Goal: Task Accomplishment & Management: Manage account settings

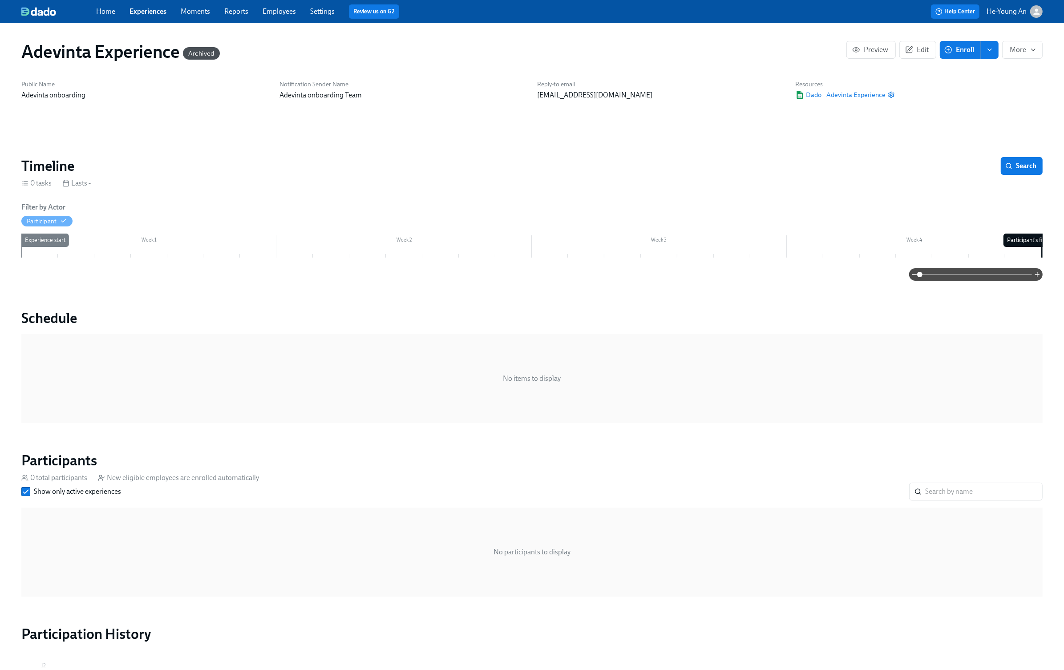
click at [146, 19] on div "Home Experiences Moments Reports Employees Settings Review us on G2 Help Center…" at bounding box center [532, 11] width 1064 height 23
click at [147, 16] on div "Home Experiences Moments Reports Employees Settings Review us on G2" at bounding box center [332, 11] width 473 height 14
click at [157, 9] on link "Experiences" at bounding box center [147, 11] width 37 height 8
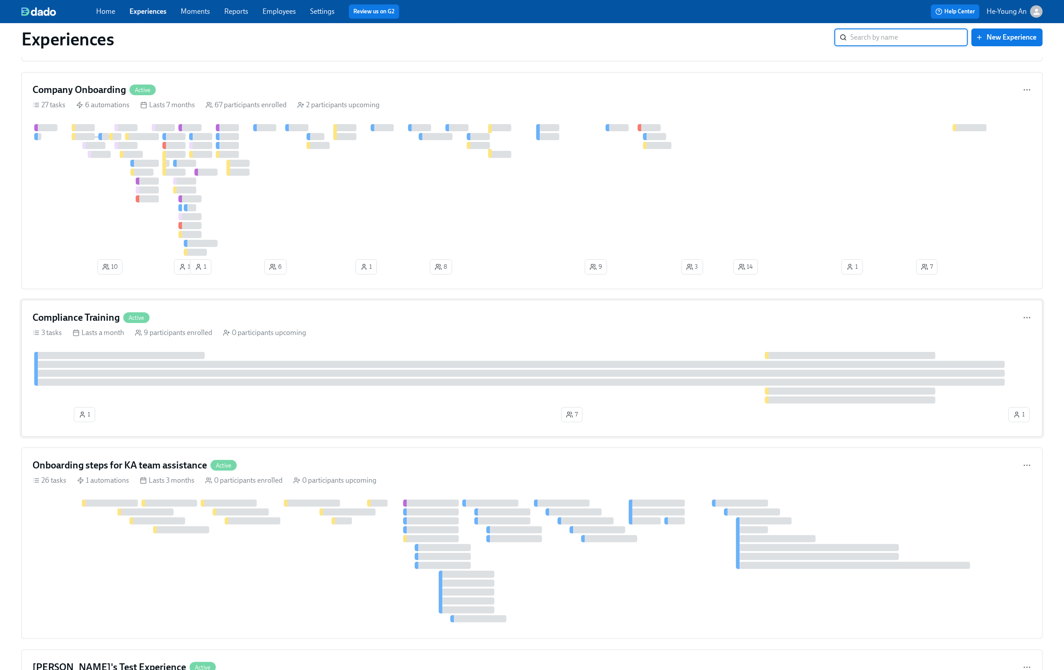
scroll to position [129, 0]
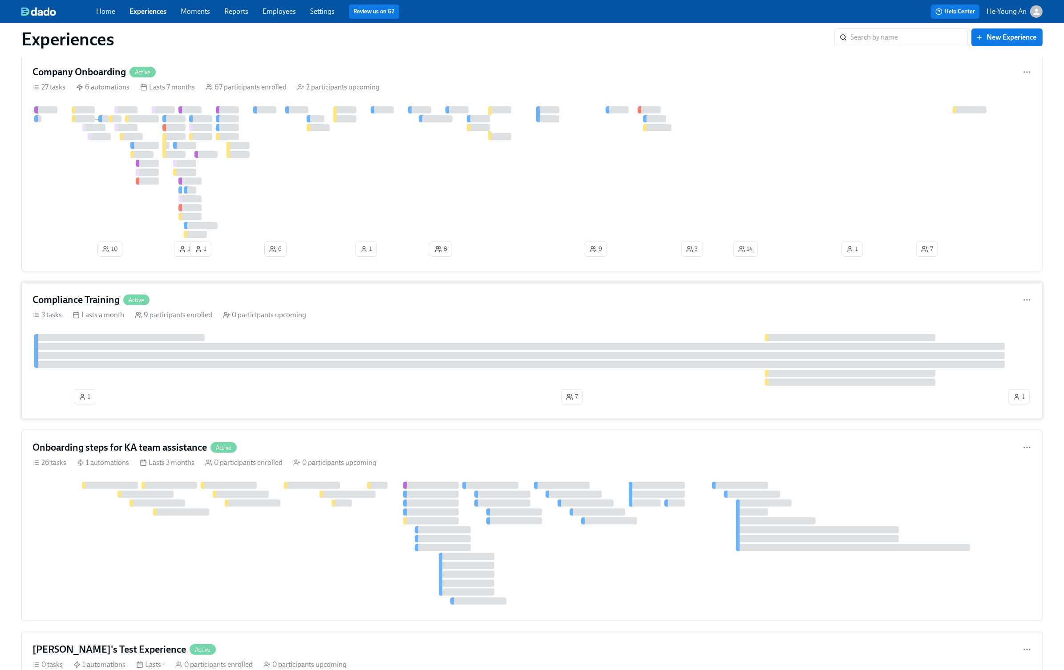
click at [214, 298] on div "Compliance Training Active" at bounding box center [531, 299] width 999 height 13
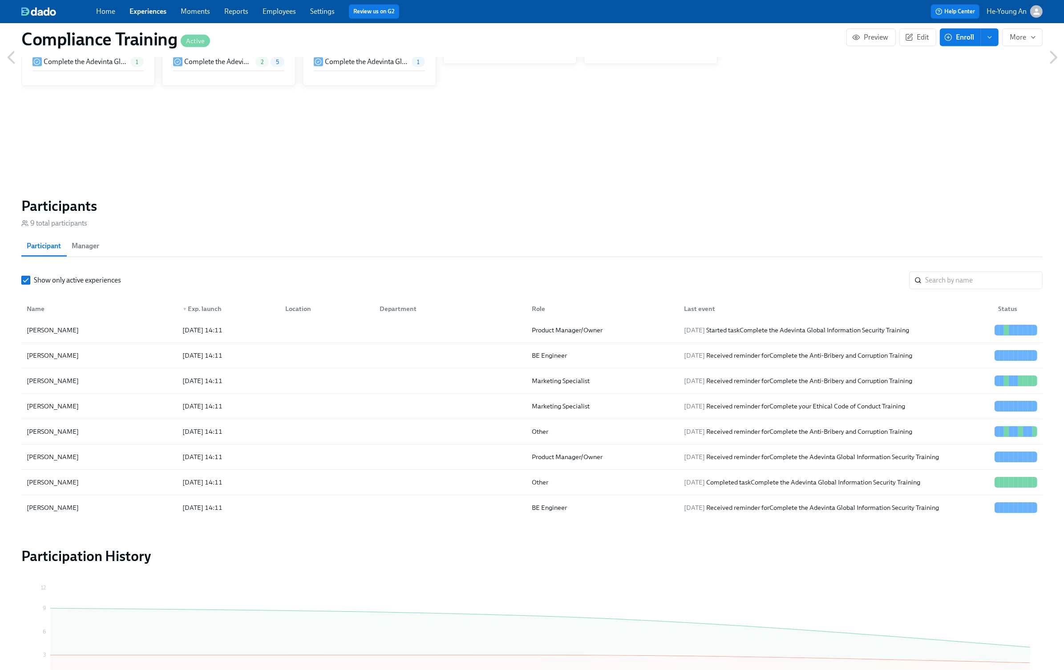
scroll to position [5, 0]
click at [758, 408] on div "2025/08/17 Received reminder for Complete your Ethical Code of Conduct Training" at bounding box center [794, 404] width 228 height 11
click at [310, 385] on div at bounding box center [325, 379] width 94 height 18
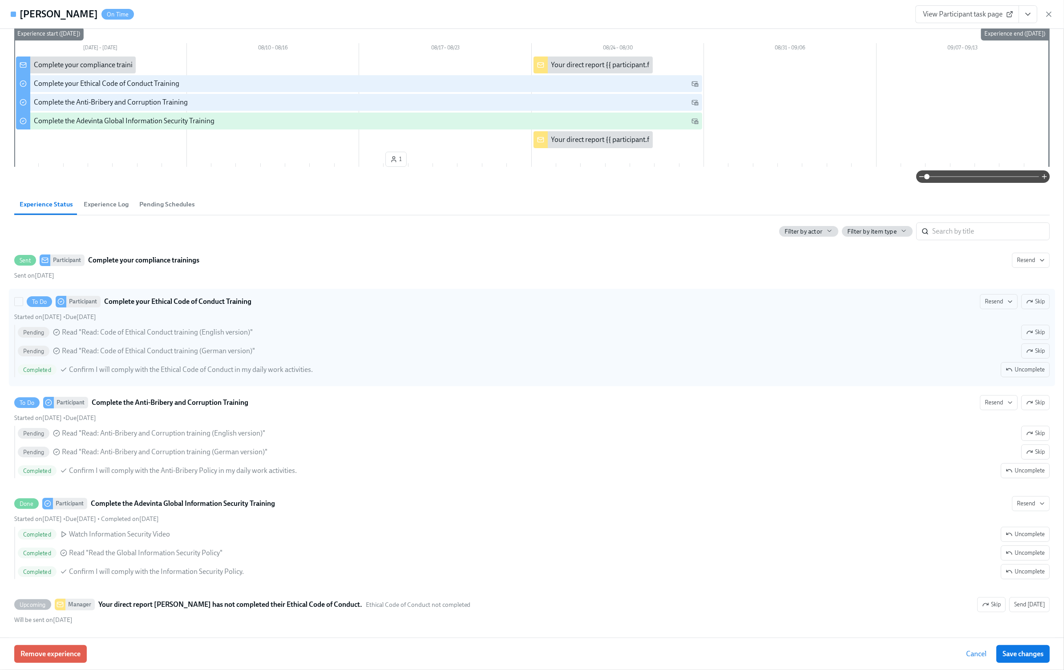
scroll to position [101, 0]
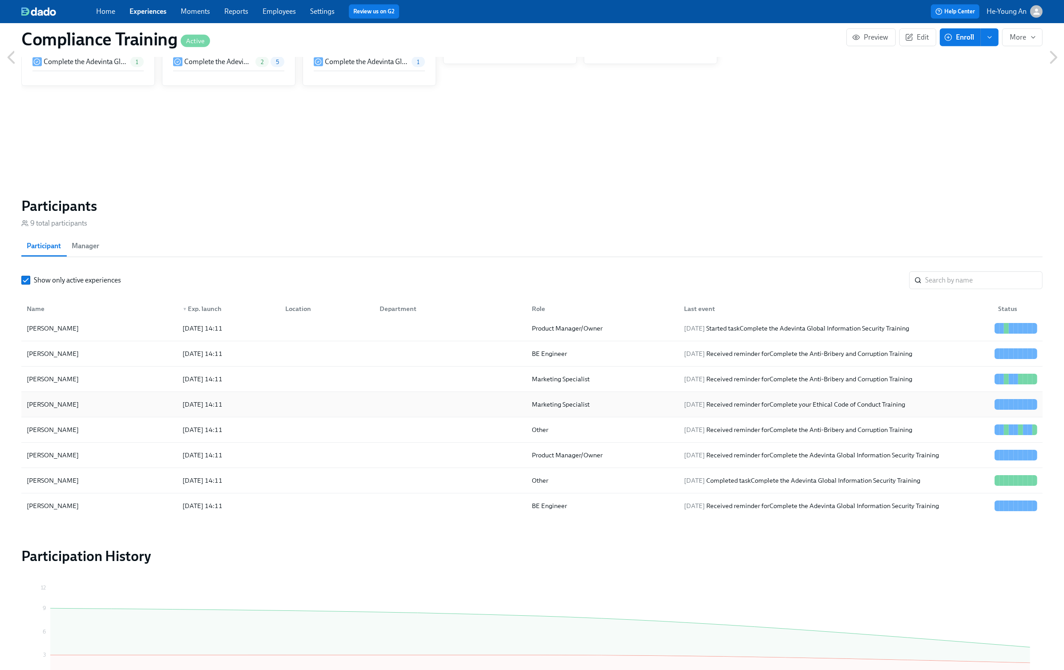
click at [126, 402] on div "Stefanie Binder" at bounding box center [99, 404] width 152 height 18
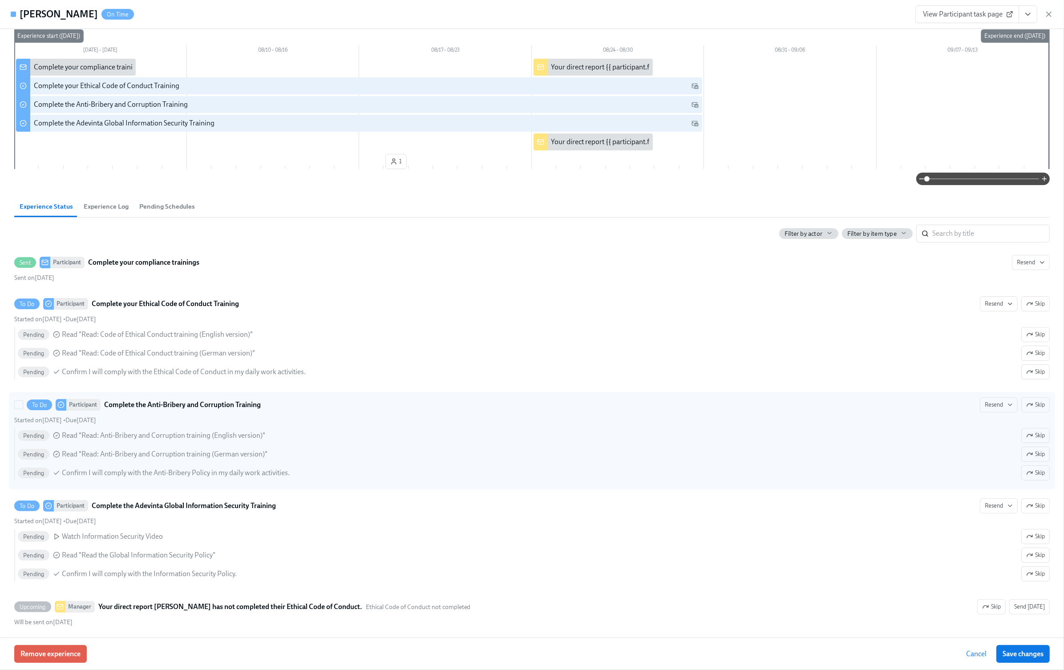
scroll to position [101, 0]
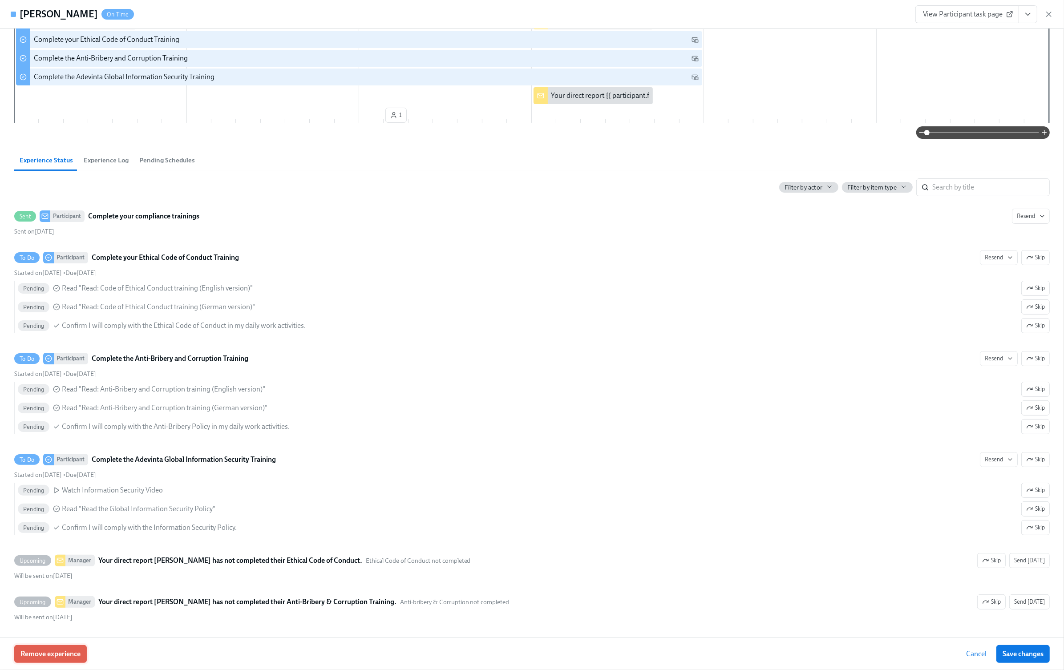
click at [62, 657] on span "Remove experience" at bounding box center [50, 653] width 60 height 9
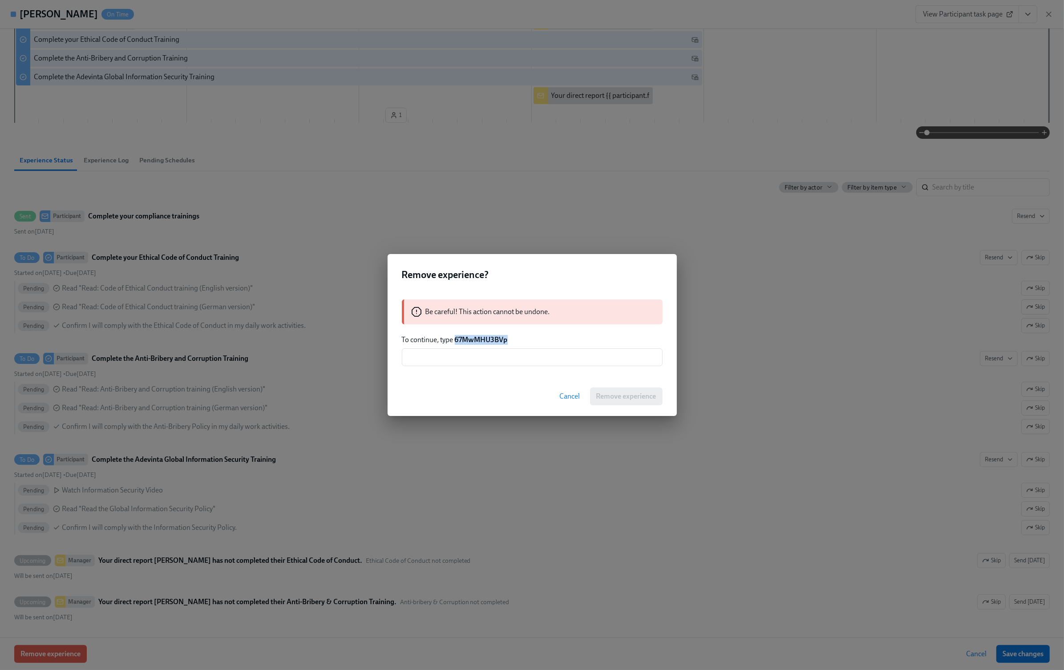
drag, startPoint x: 510, startPoint y: 338, endPoint x: 456, endPoint y: 338, distance: 53.8
click at [456, 338] on p "To continue, type 67MwMHU3BVp" at bounding box center [532, 340] width 261 height 10
copy strong "67MwMHU3BVp"
click at [457, 358] on input "text" at bounding box center [532, 357] width 261 height 18
paste input "67MwMHU3BVp"
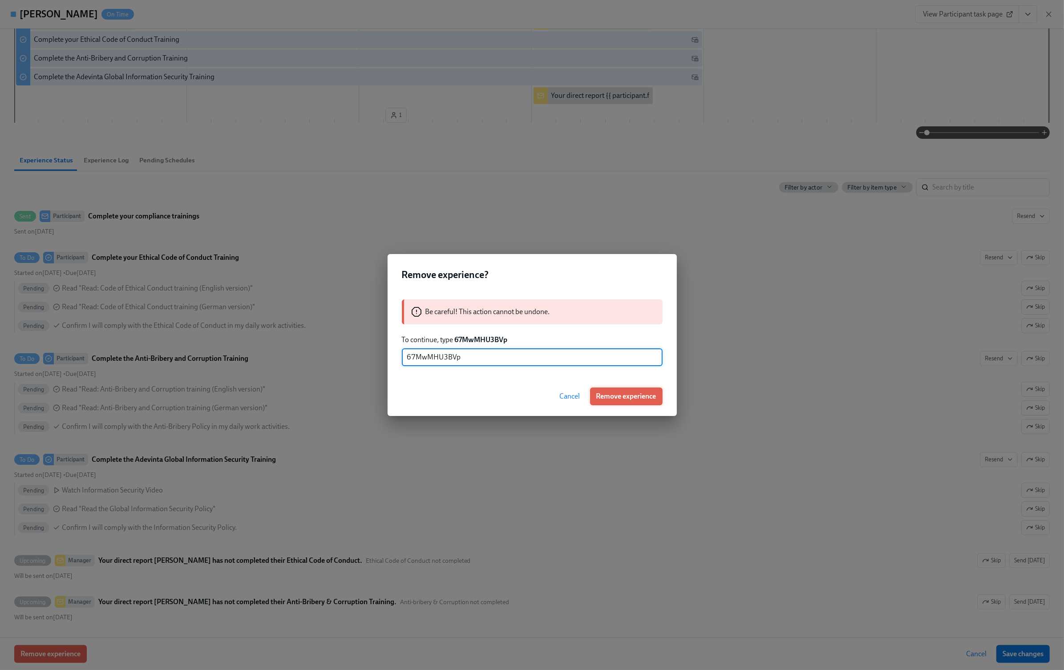
type input "67MwMHU3BVp"
click at [625, 399] on span "Remove experience" at bounding box center [626, 396] width 60 height 9
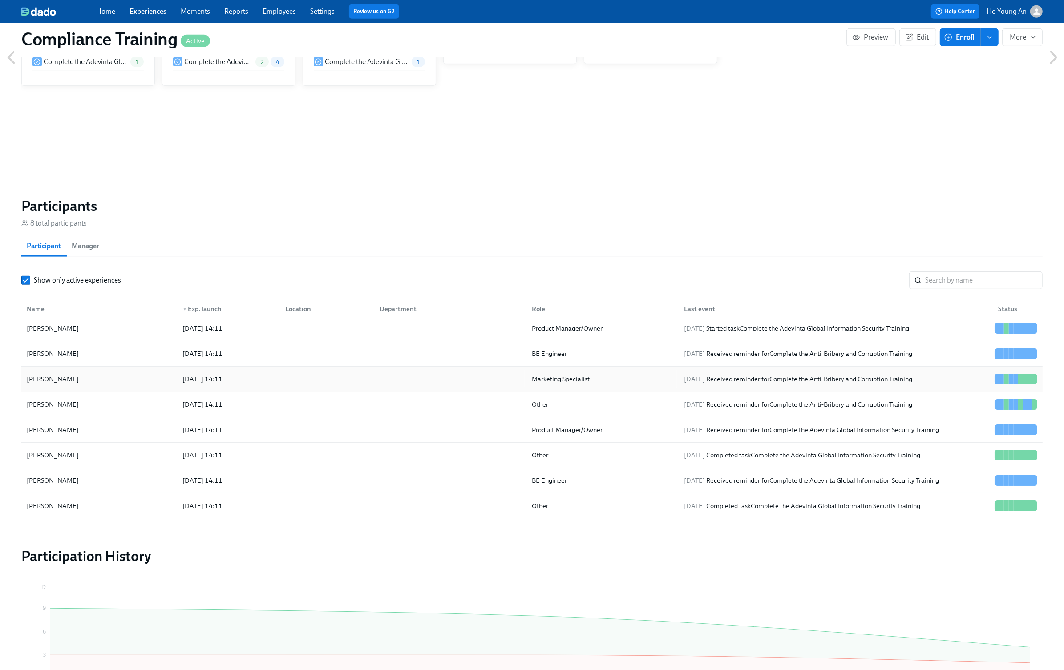
click at [134, 376] on div "Stefanie Binder" at bounding box center [99, 379] width 152 height 18
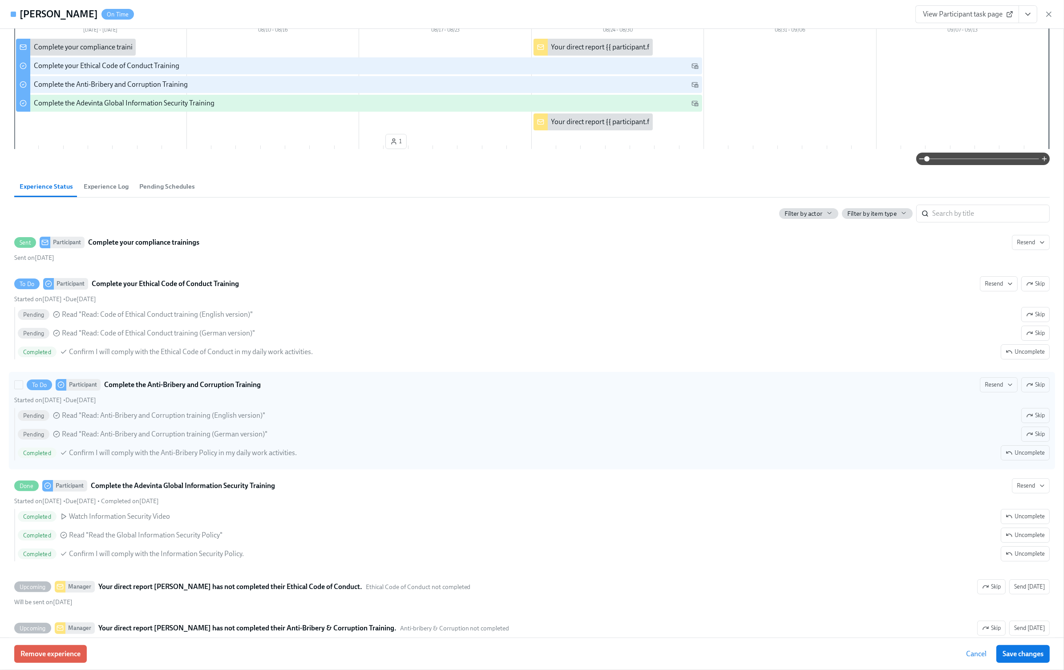
scroll to position [101, 0]
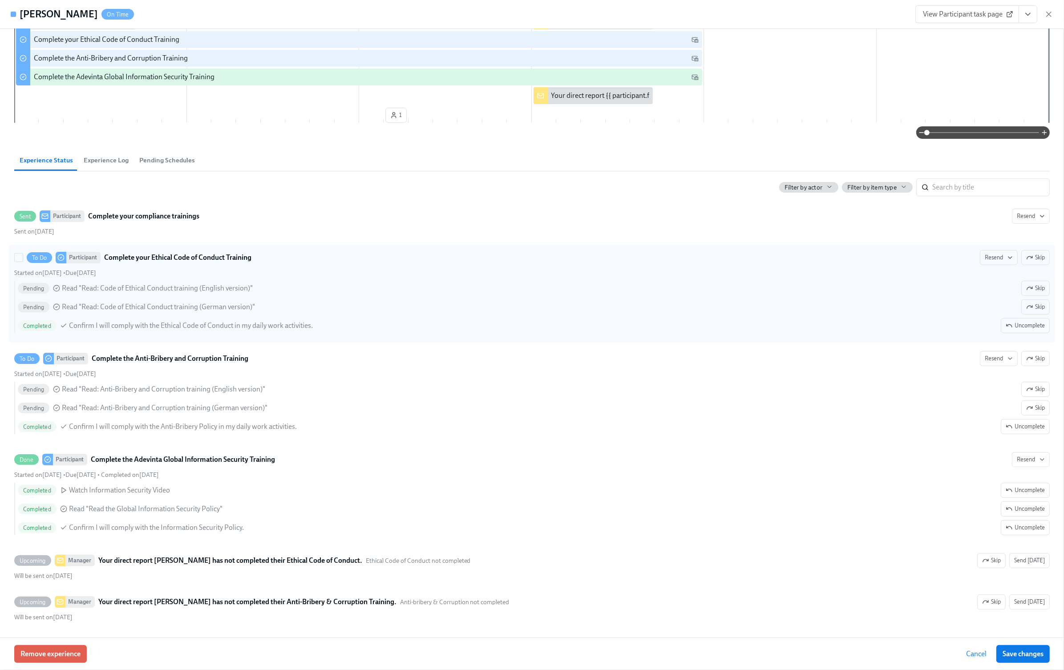
click at [151, 294] on div "Pending Read "Read: Code of Ethical Conduct training (English version)" Skip Pe…" at bounding box center [531, 307] width 1035 height 52
click at [23, 262] on input "To Do Participant Complete your Ethical Code of Conduct Training Resend Skip St…" at bounding box center [19, 258] width 8 height 8
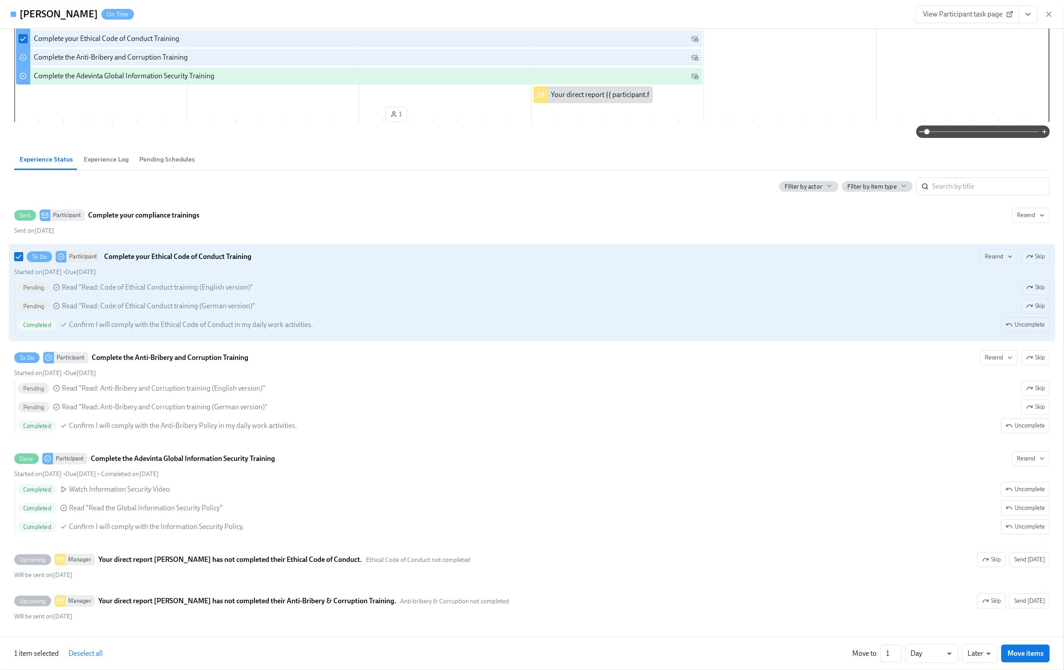
click at [171, 298] on div "Pending Read "Read: Code of Ethical Conduct training (German version)" Skip" at bounding box center [534, 305] width 1032 height 15
click at [23, 261] on input "To Do Participant Complete your Ethical Code of Conduct Training Resend Skip St…" at bounding box center [19, 257] width 8 height 8
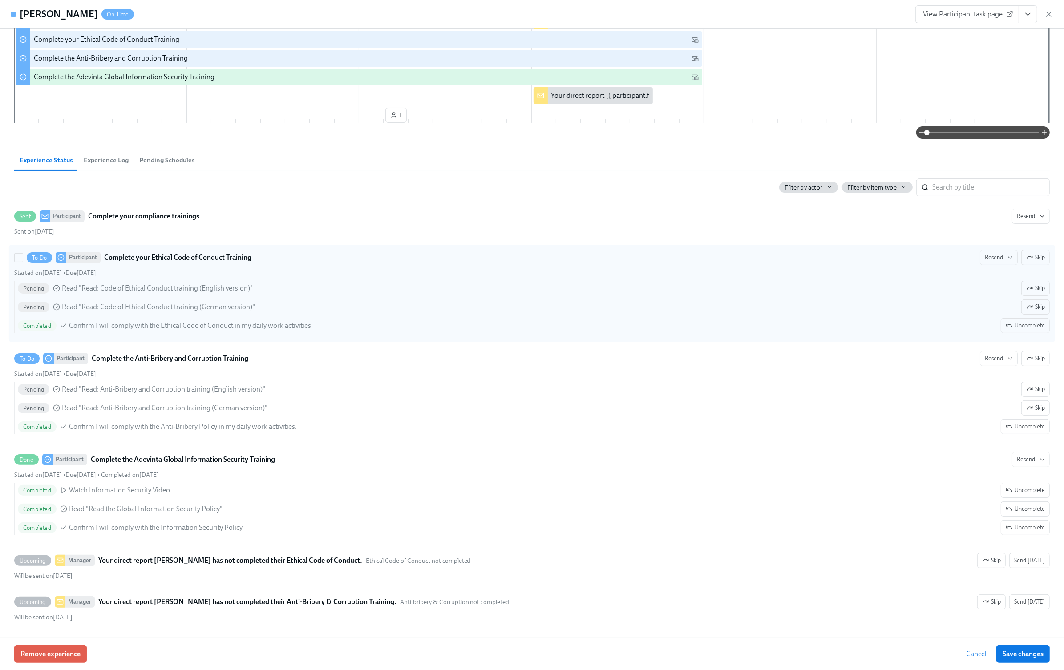
click at [43, 304] on span "Pending" at bounding box center [34, 307] width 32 height 7
click at [23, 262] on input "To Do Participant Complete your Ethical Code of Conduct Training Resend Skip St…" at bounding box center [19, 258] width 8 height 8
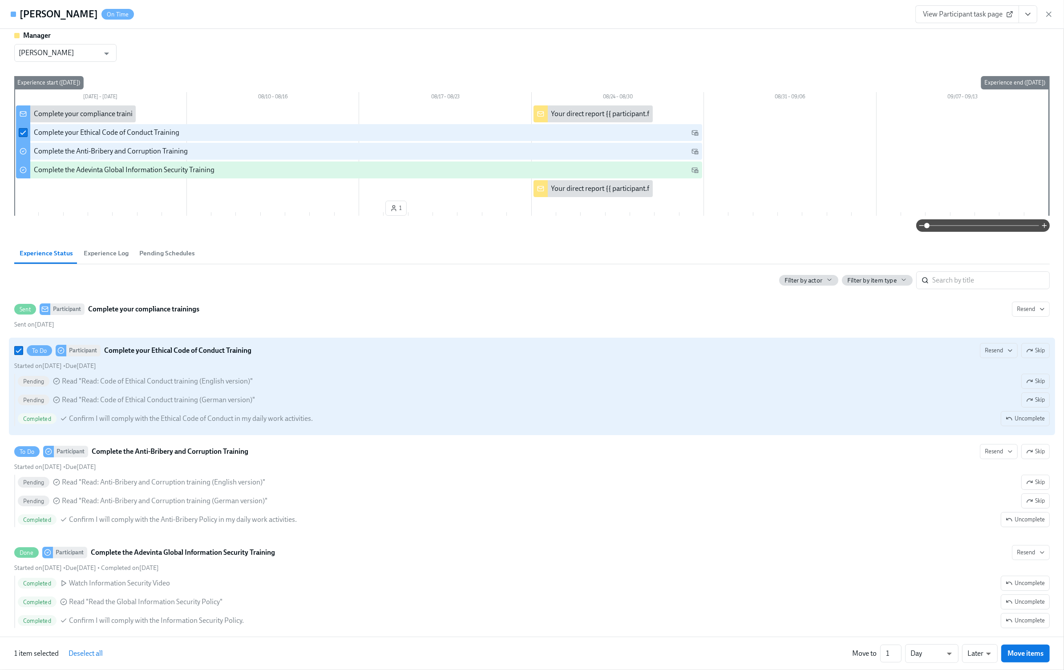
scroll to position [0, 0]
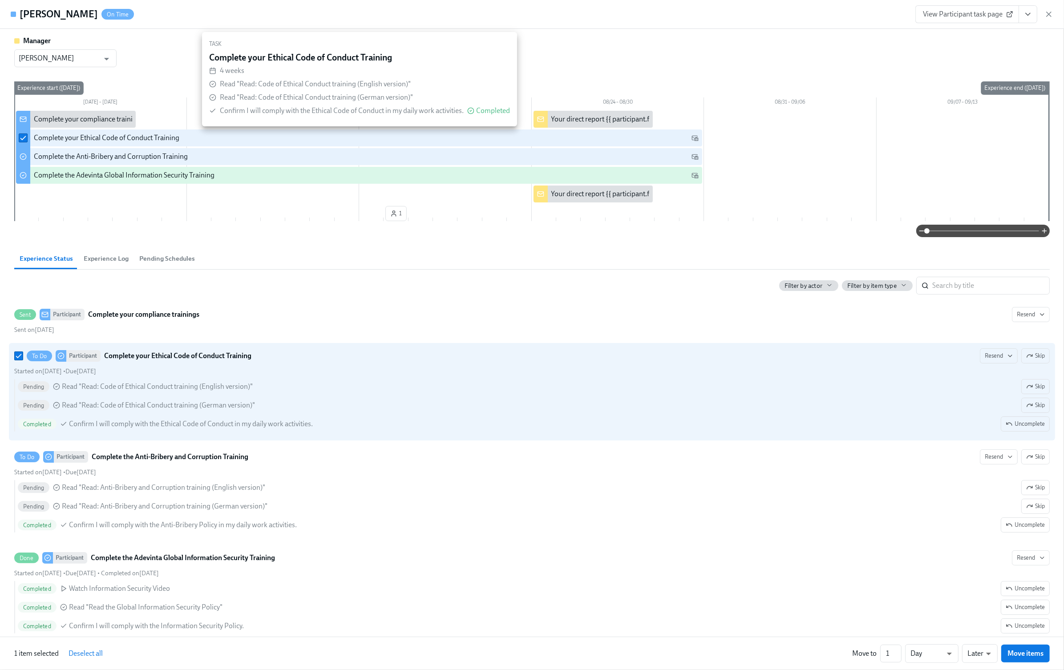
click at [106, 144] on div "Complete your Ethical Code of Conduct Training" at bounding box center [359, 137] width 686 height 17
click at [23, 137] on input "checkbox" at bounding box center [23, 138] width 8 height 8
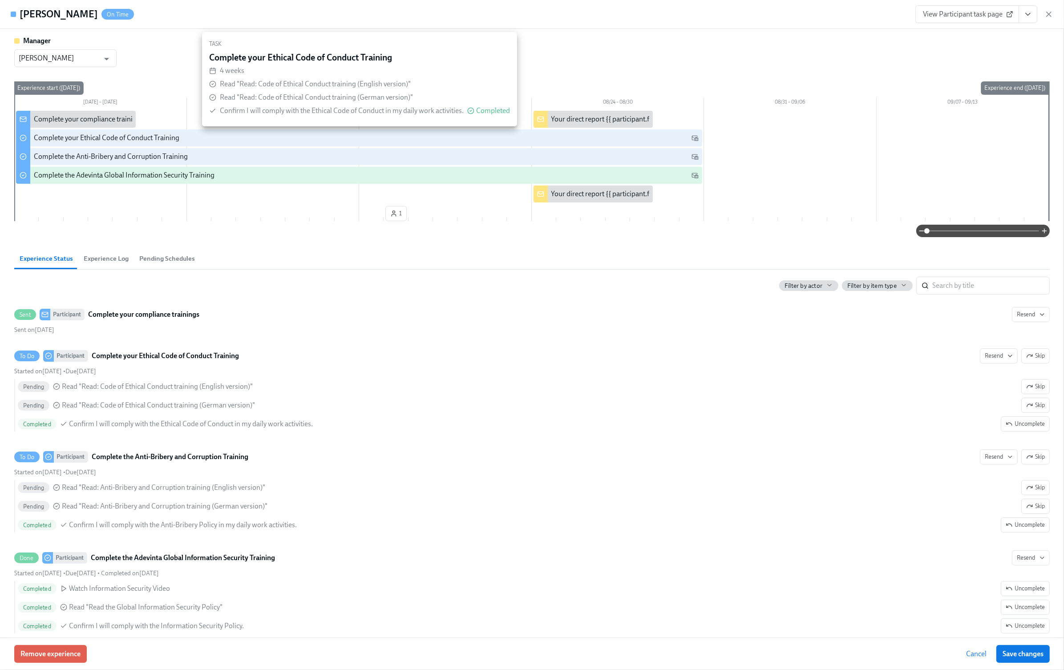
click at [97, 141] on div "Complete your Ethical Code of Conduct Training" at bounding box center [106, 138] width 145 height 10
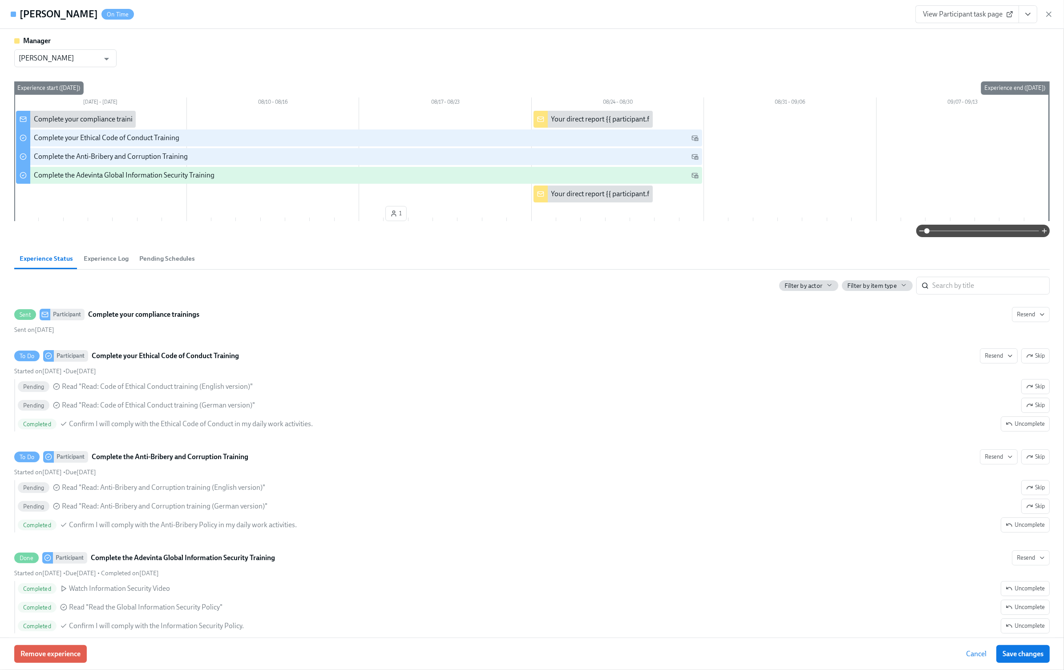
click at [1030, 15] on icon "View task page" at bounding box center [1027, 14] width 9 height 9
click at [1005, 32] on link "View Manager task page" at bounding box center [976, 34] width 74 height 10
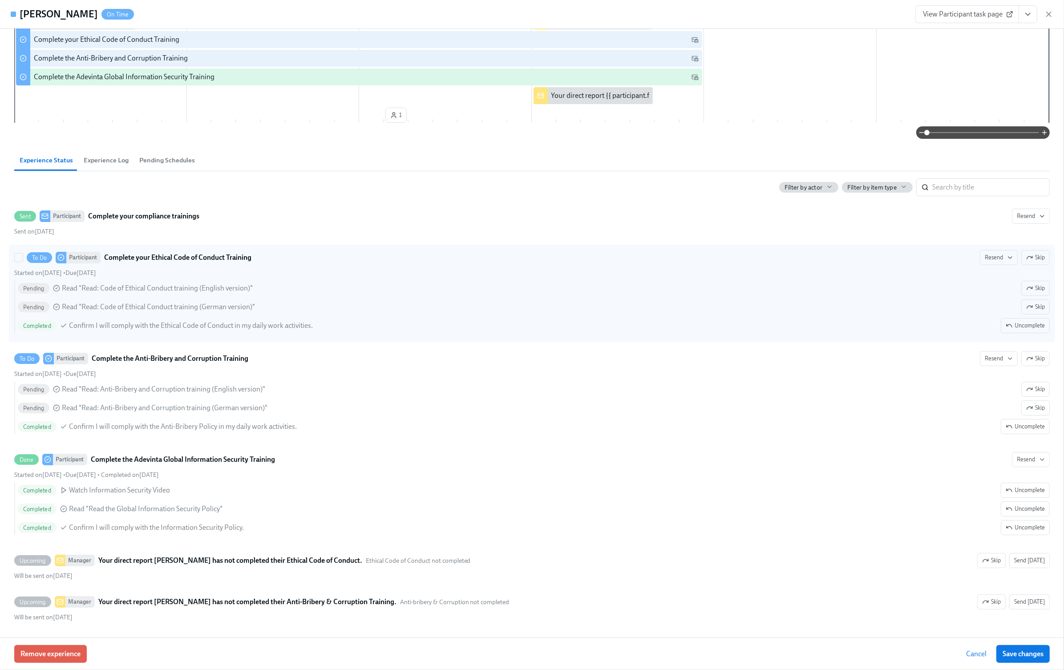
click at [238, 284] on span "Read "Read: Code of Ethical Conduct training (English version)"" at bounding box center [157, 288] width 191 height 10
click at [23, 262] on input "To Do Participant Complete your Ethical Code of Conduct Training Resend Skip St…" at bounding box center [19, 258] width 8 height 8
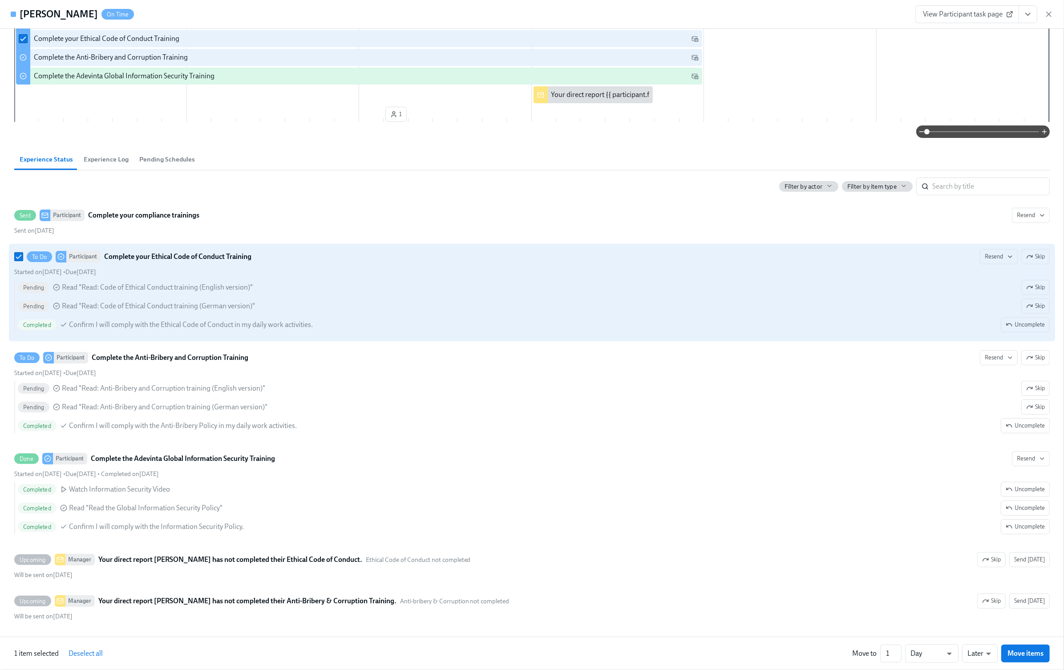
click at [244, 284] on span "Read "Read: Code of Ethical Conduct training (English version)"" at bounding box center [157, 287] width 191 height 10
click at [23, 261] on input "To Do Participant Complete your Ethical Code of Conduct Training Resend Skip St…" at bounding box center [19, 257] width 8 height 8
checkbox input "false"
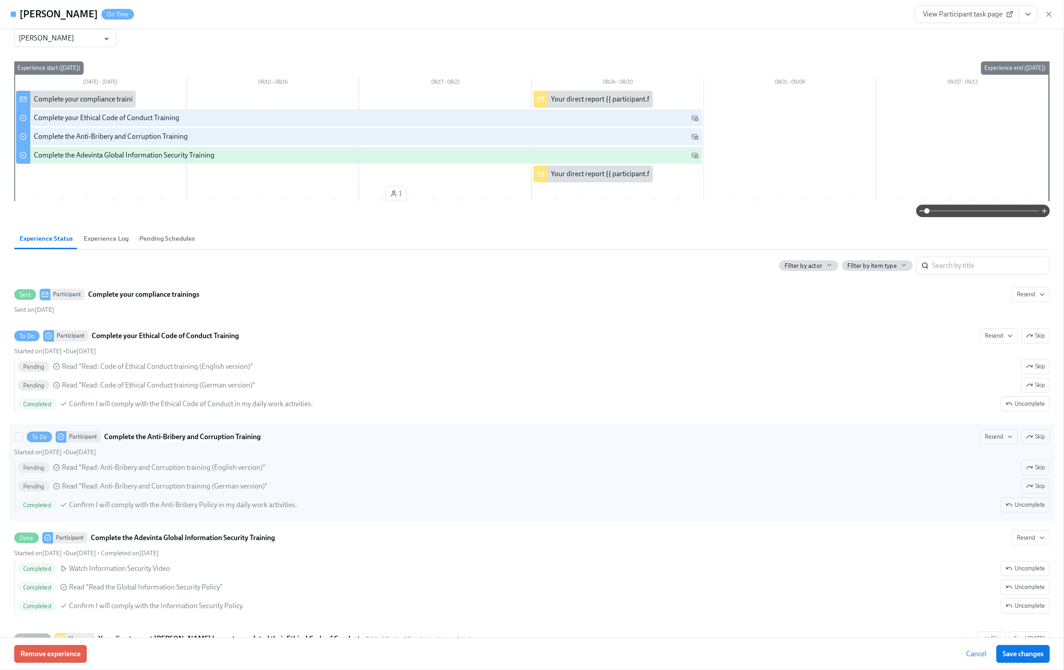
scroll to position [0, 0]
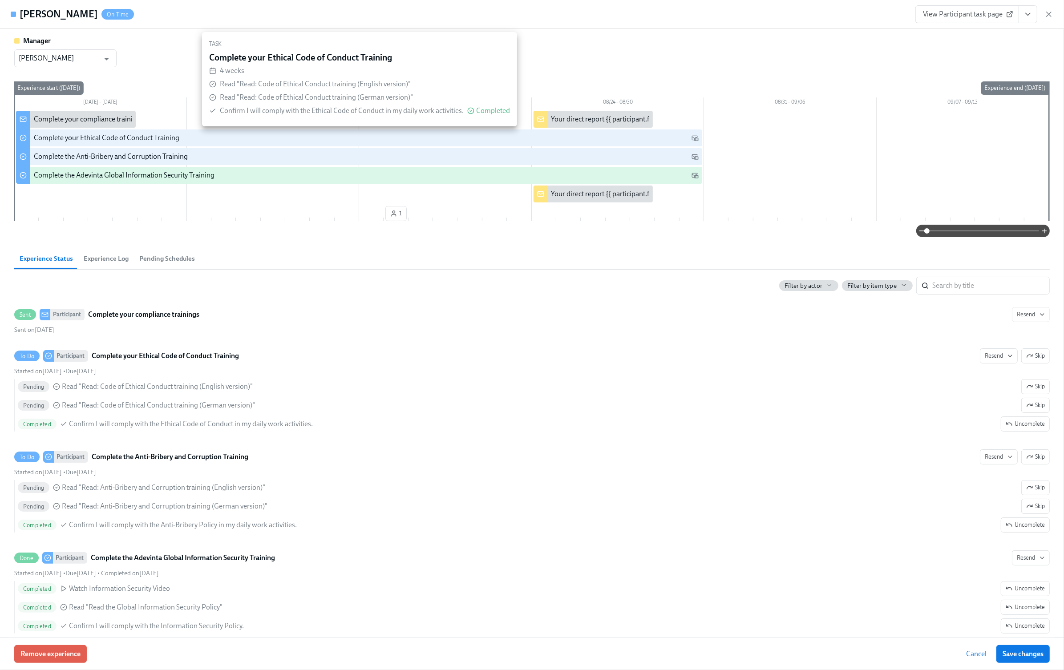
click at [199, 137] on div "Complete your Ethical Code of Conduct Training" at bounding box center [366, 138] width 665 height 10
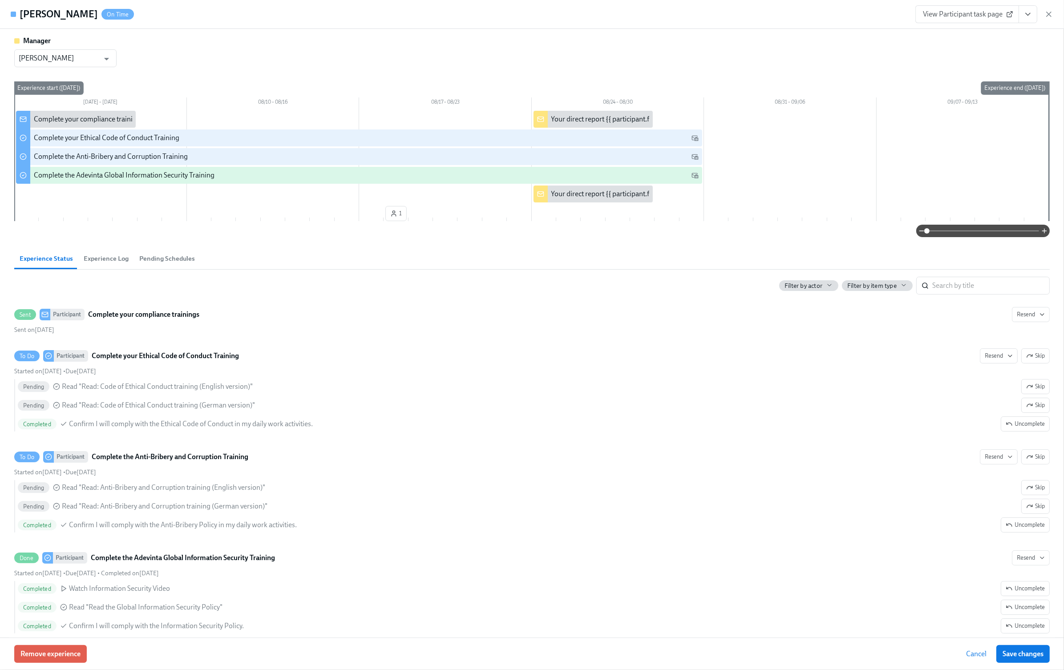
click at [1053, 15] on div "Stefanie Binder On Time View Participant task page" at bounding box center [532, 14] width 1064 height 29
click at [1049, 15] on icon "button" at bounding box center [1048, 14] width 9 height 9
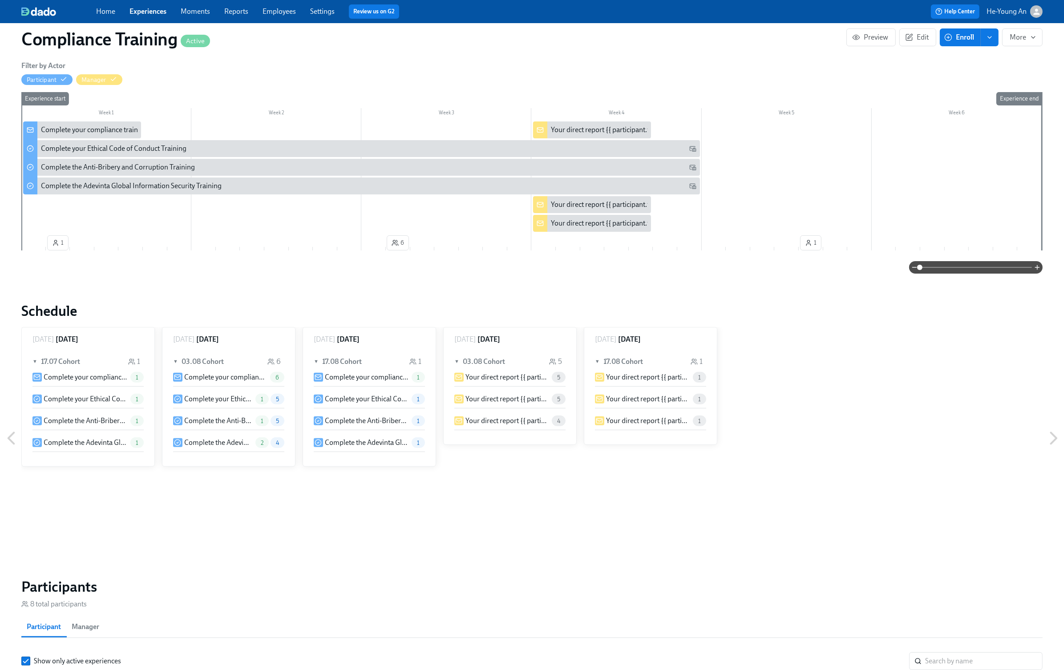
scroll to position [53, 0]
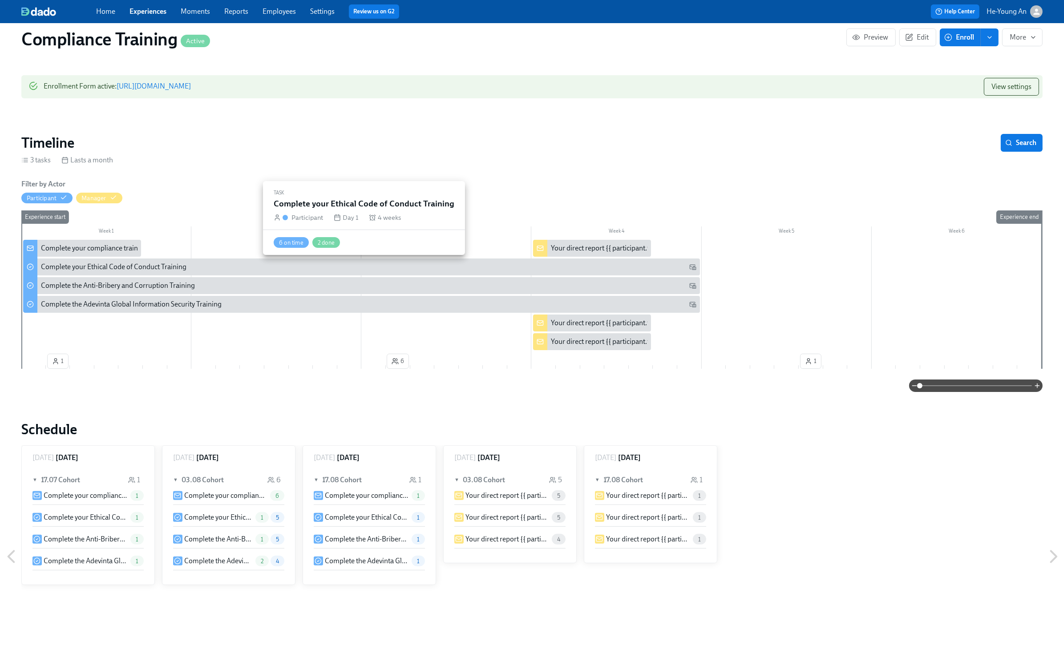
click at [105, 265] on div "Complete your Ethical Code of Conduct Training" at bounding box center [113, 267] width 145 height 10
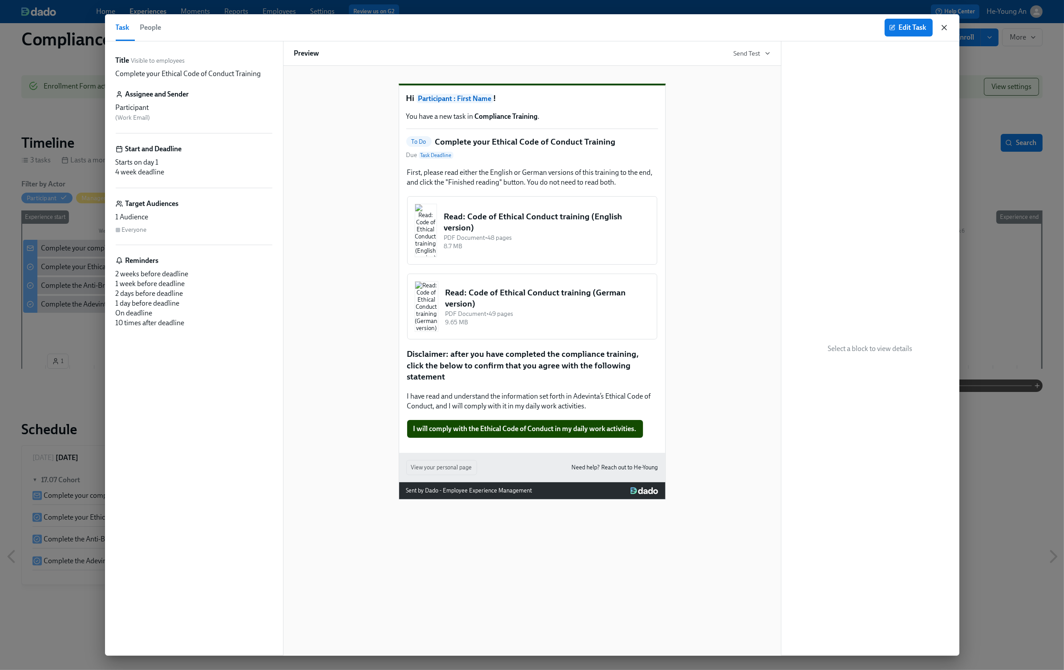
click at [939, 26] on icon "button" at bounding box center [943, 27] width 9 height 9
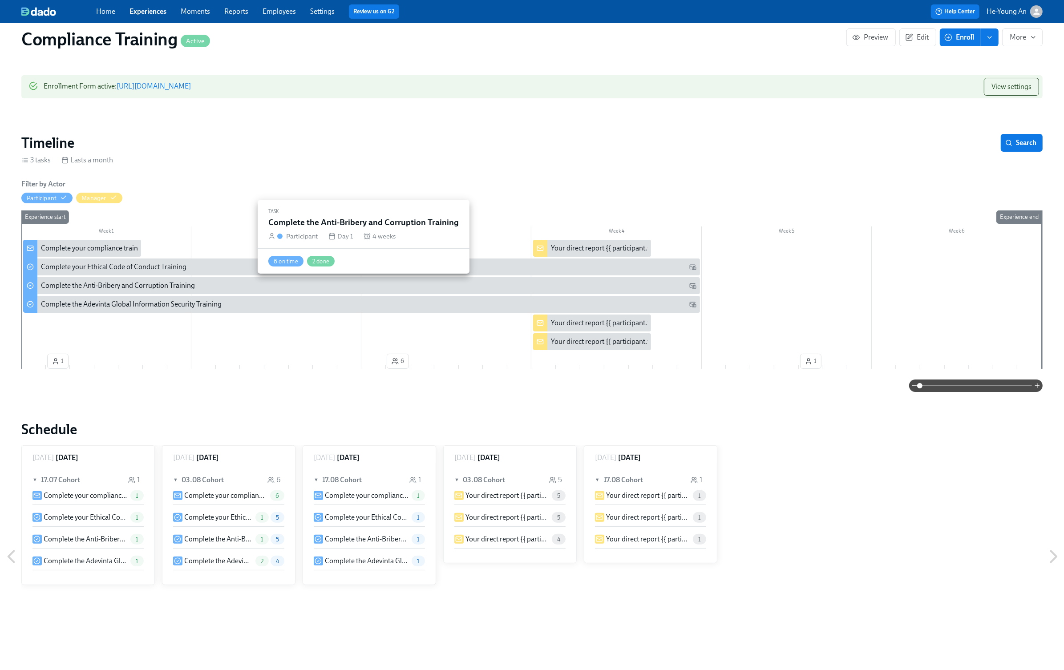
click at [121, 286] on div "Complete the Anti-Bribery and Corruption Training" at bounding box center [118, 286] width 154 height 10
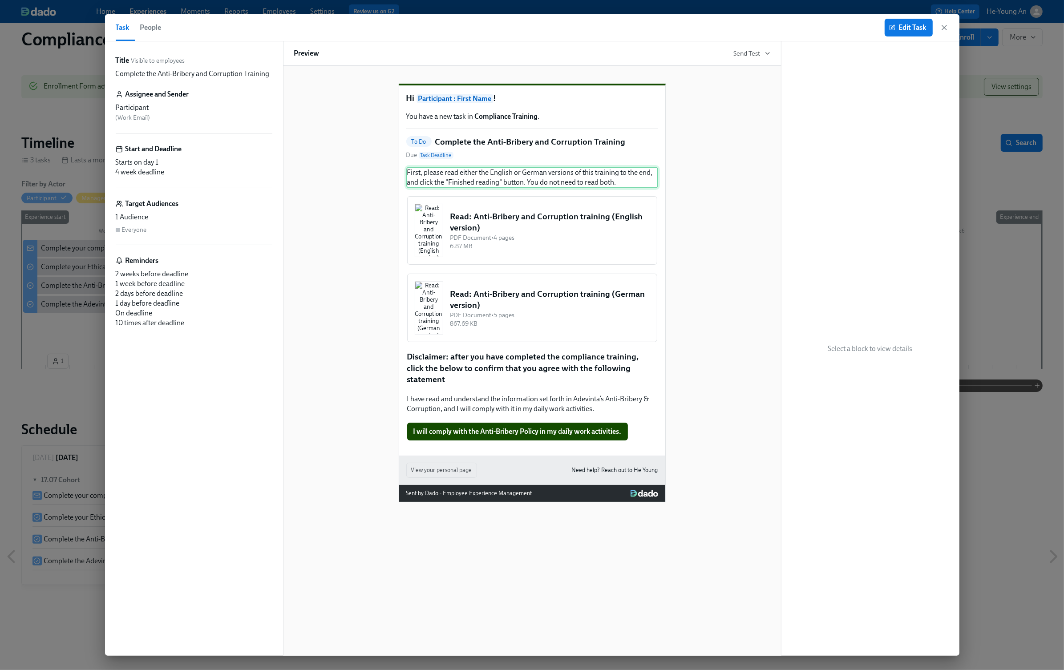
click at [431, 188] on div "First, please read either the English or German versions of this training to th…" at bounding box center [532, 177] width 252 height 21
click at [901, 31] on span "Edit Task" at bounding box center [909, 27] width 36 height 9
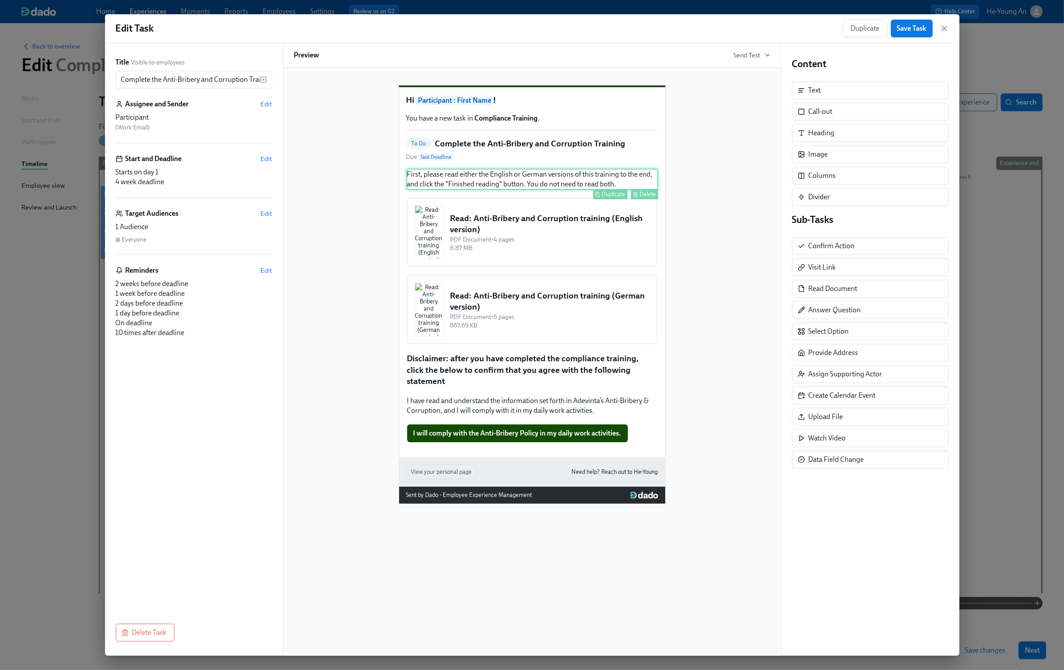
click at [476, 190] on div "First, please read either the English or German versions of this training to th…" at bounding box center [532, 179] width 252 height 21
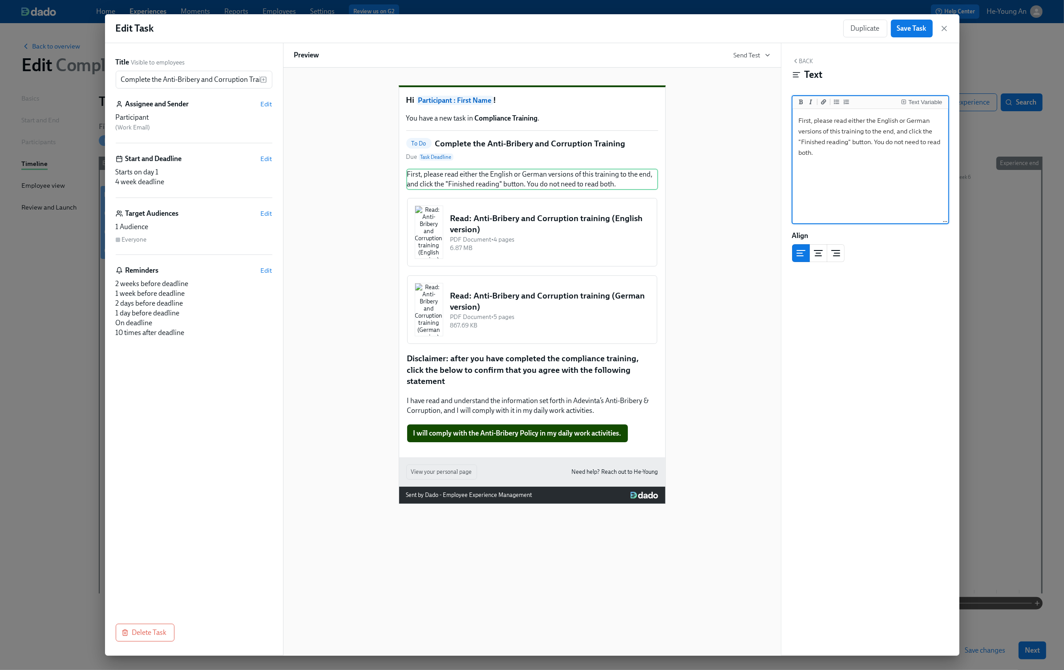
click at [846, 129] on textarea "First, please read either the English or German versions of this training to th…" at bounding box center [870, 167] width 152 height 112
click at [946, 25] on icon "button" at bounding box center [943, 28] width 9 height 9
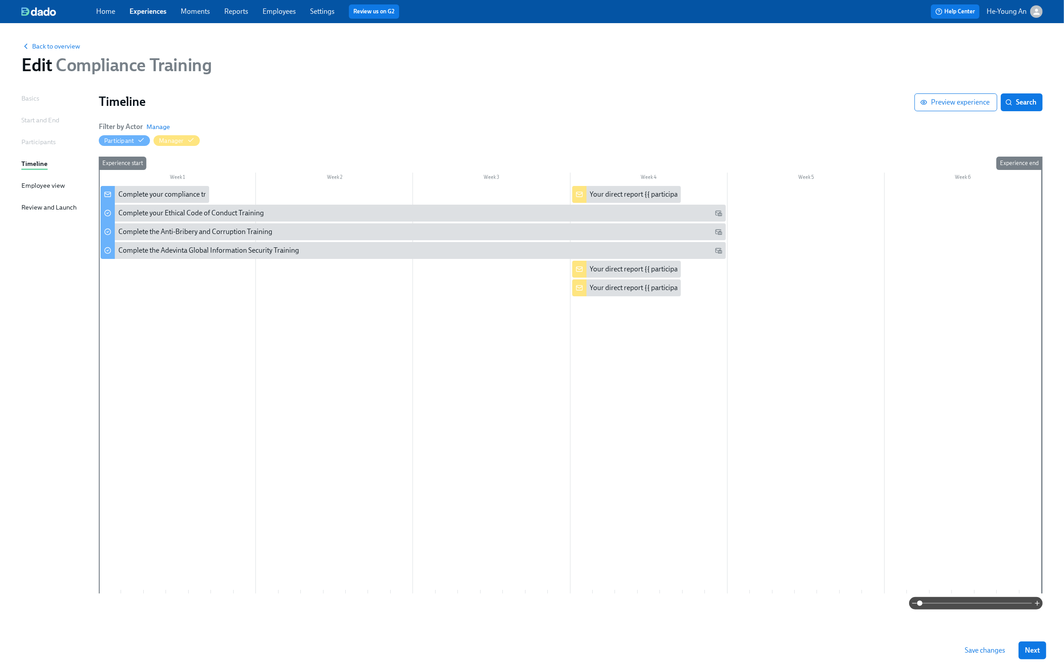
click at [150, 14] on link "Experiences" at bounding box center [147, 11] width 37 height 8
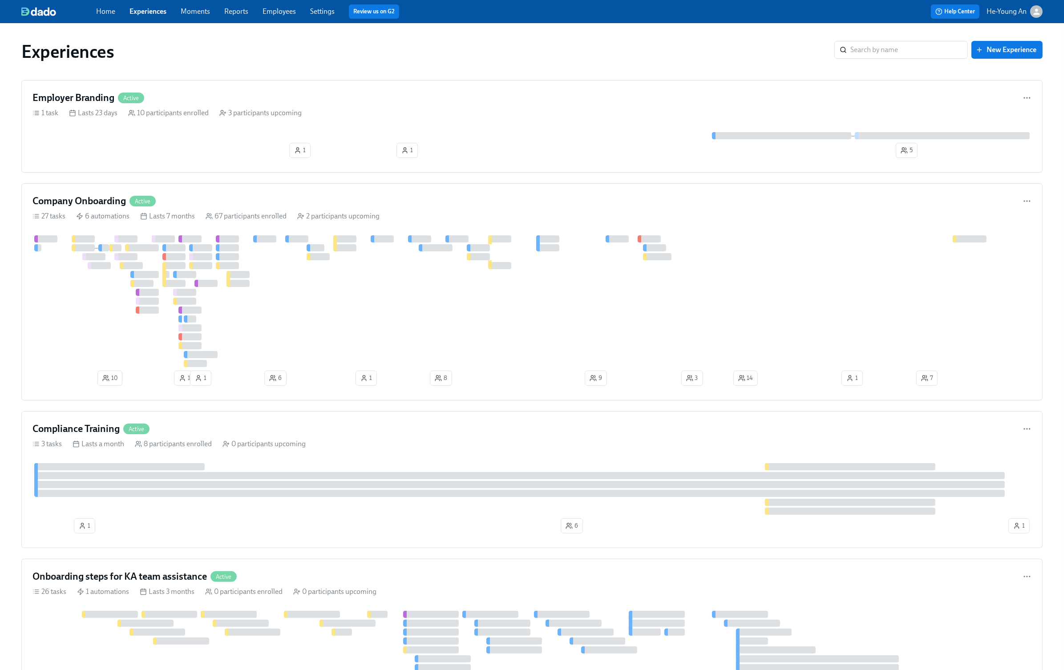
click at [150, 14] on link "Experiences" at bounding box center [147, 11] width 37 height 8
click at [317, 244] on div at bounding box center [315, 247] width 18 height 7
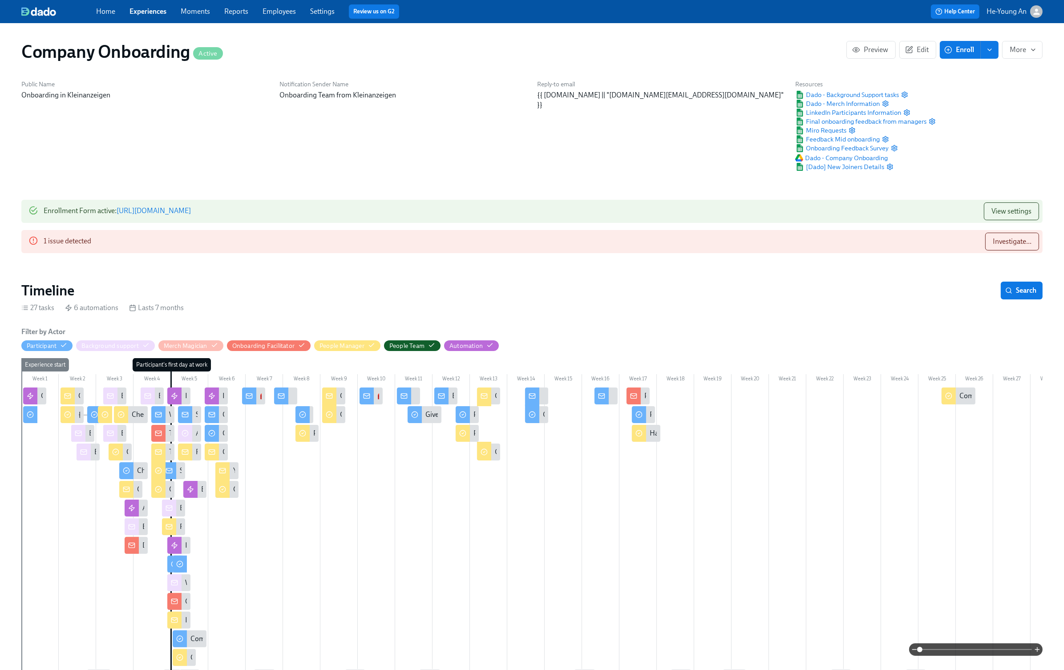
scroll to position [0, 26281]
click at [280, 14] on link "Employees" at bounding box center [278, 11] width 33 height 8
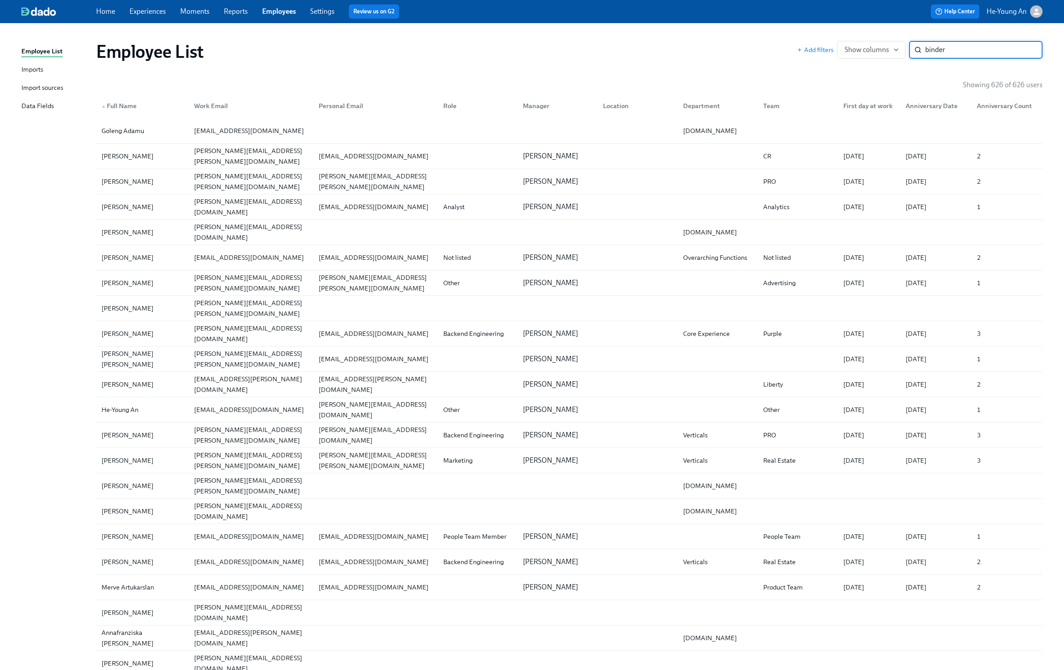
type input "binder"
